Goal: Task Accomplishment & Management: Complete application form

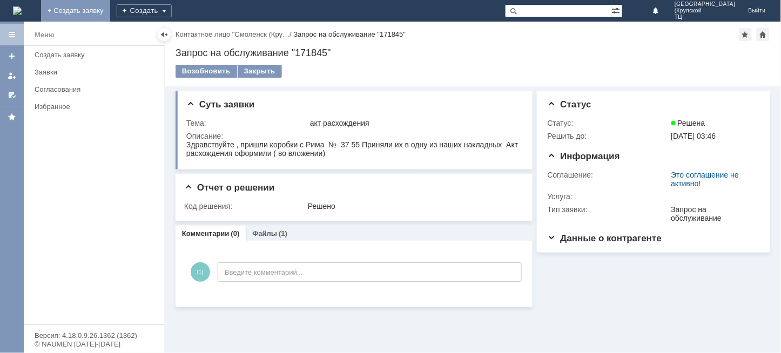
click at [110, 4] on link "+ Создать заявку" at bounding box center [75, 11] width 69 height 22
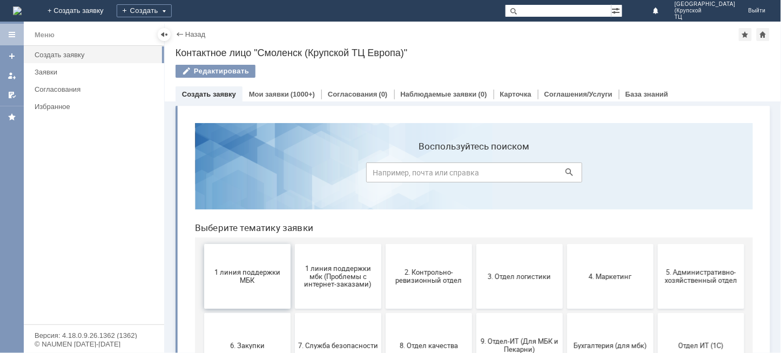
click at [229, 295] on button "1 линия поддержки МБК" at bounding box center [247, 276] width 86 height 65
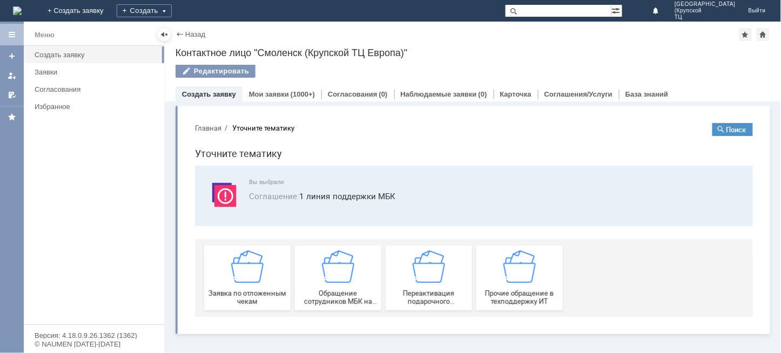
click at [229, 295] on span "Заявка по отложенным чекам" at bounding box center [247, 297] width 80 height 16
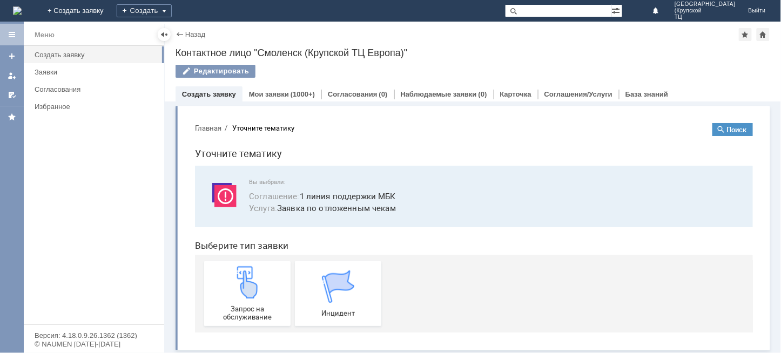
click at [229, 295] on div "Запрос на обслуживание" at bounding box center [247, 293] width 80 height 55
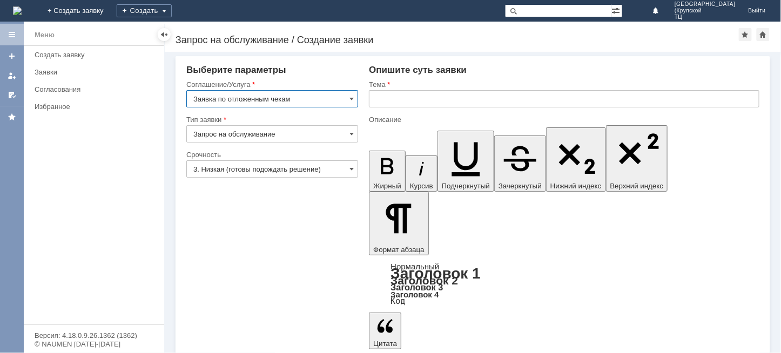
click at [345, 173] on input "3. Низкая (готовы подождать решение)" at bounding box center [272, 168] width 172 height 17
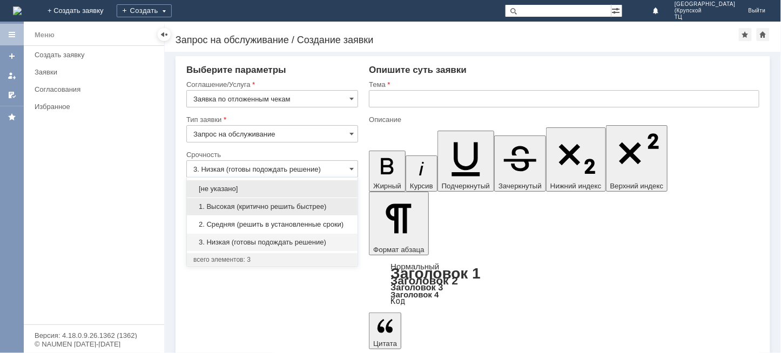
drag, startPoint x: 336, startPoint y: 208, endPoint x: 368, endPoint y: 126, distance: 87.1
click at [336, 207] on span "1. Высокая (критично решить быстрее)" at bounding box center [272, 207] width 158 height 9
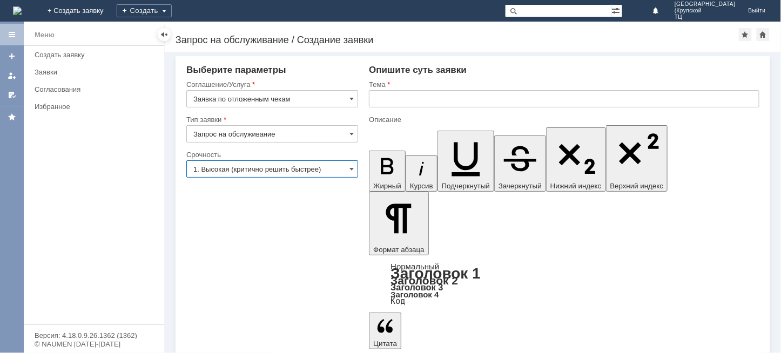
type input "1. Высокая (критично решить быстрее)"
click at [378, 102] on input "text" at bounding box center [564, 98] width 391 height 17
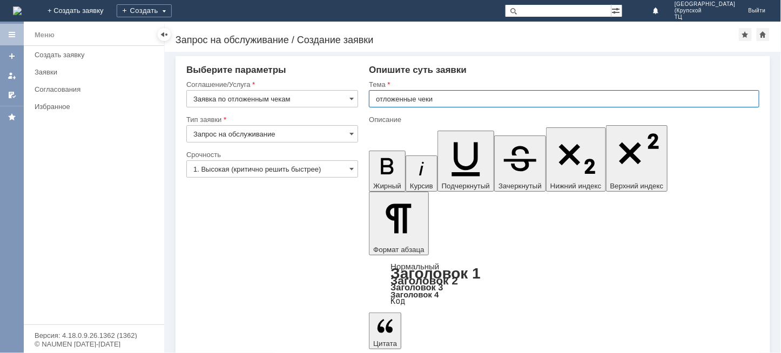
type input "отложенные чеки"
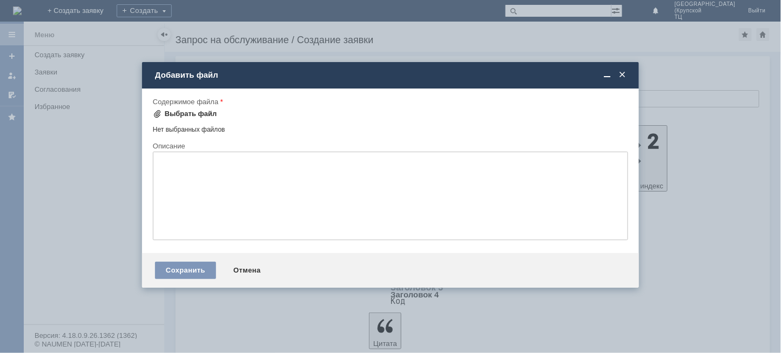
click at [200, 113] on div "Выбрать файл" at bounding box center [191, 114] width 52 height 9
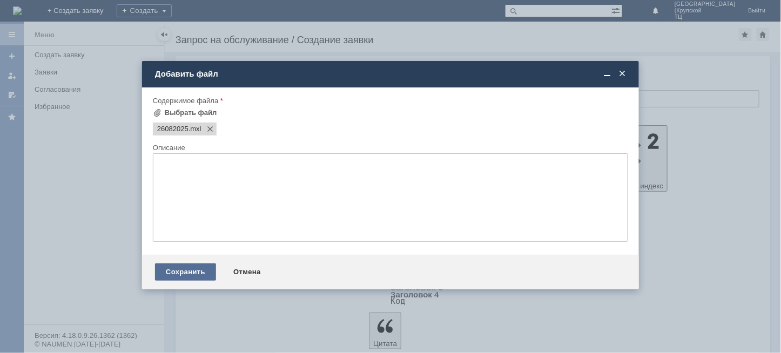
click at [179, 278] on div "Сохранить" at bounding box center [185, 272] width 61 height 17
